Goal: Navigation & Orientation: Go to known website

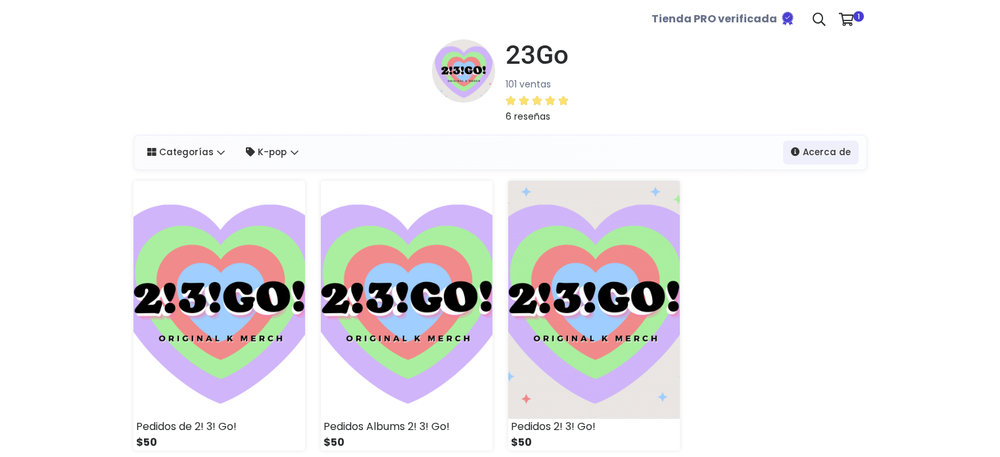
select select "*"
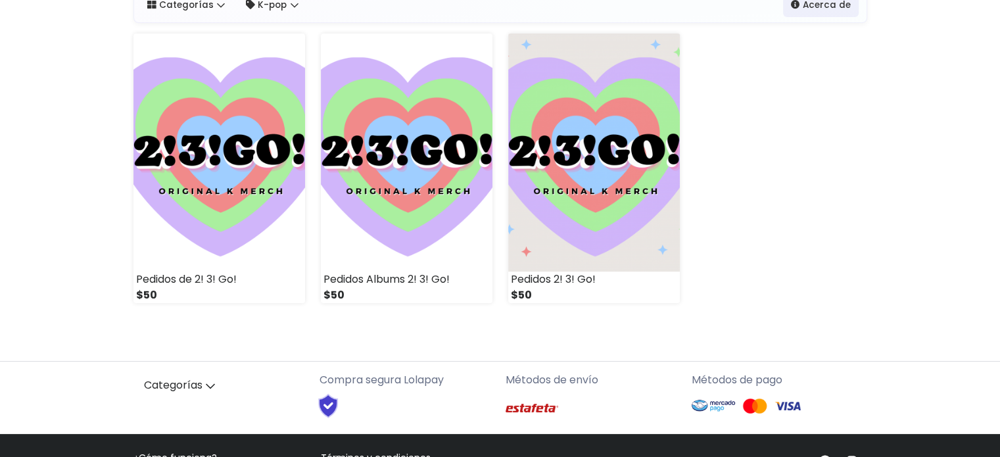
scroll to position [237, 0]
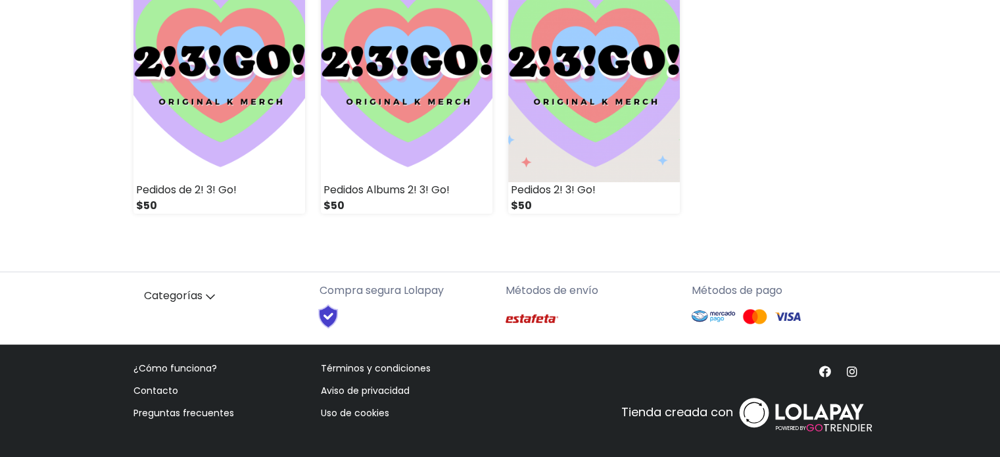
click at [784, 417] on img at bounding box center [801, 412] width 131 height 37
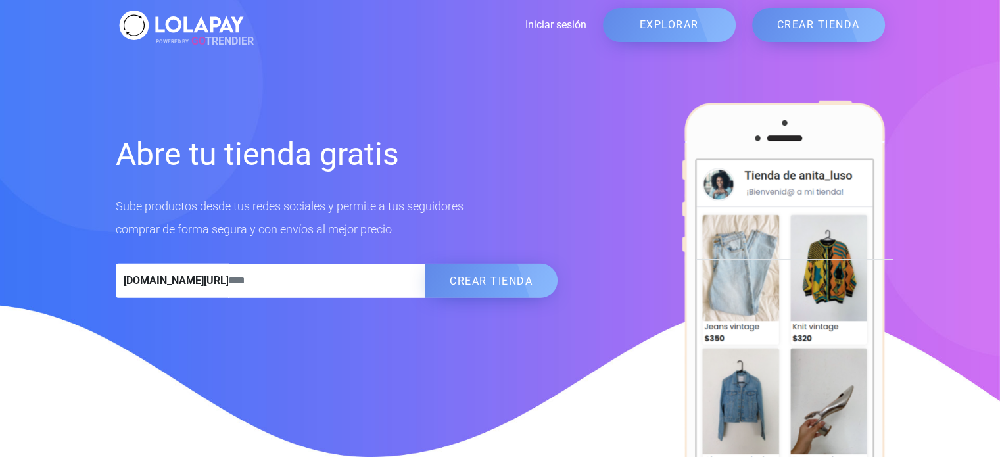
click at [524, 20] on link "Iniciar sesión" at bounding box center [416, 25] width 339 height 16
